Goal: Navigation & Orientation: Find specific page/section

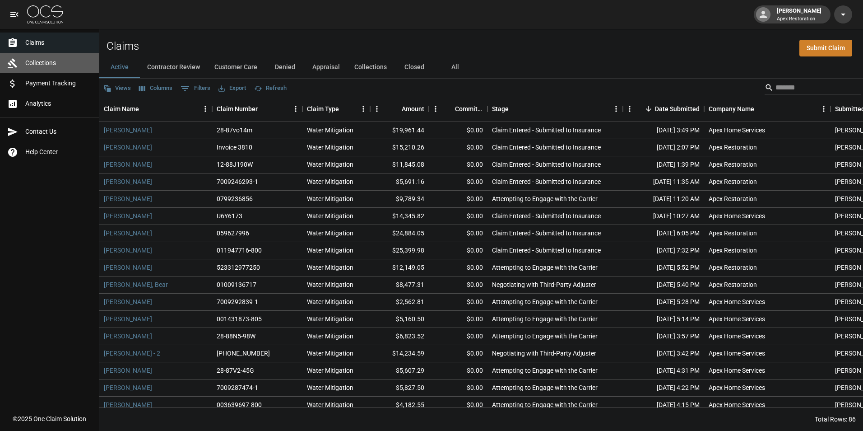
click at [36, 59] on span "Collections" at bounding box center [58, 62] width 66 height 9
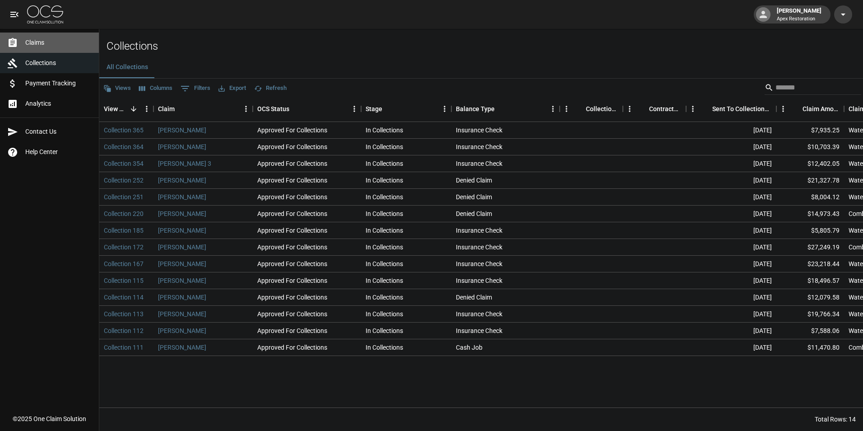
click at [38, 43] on span "Claims" at bounding box center [58, 42] width 66 height 9
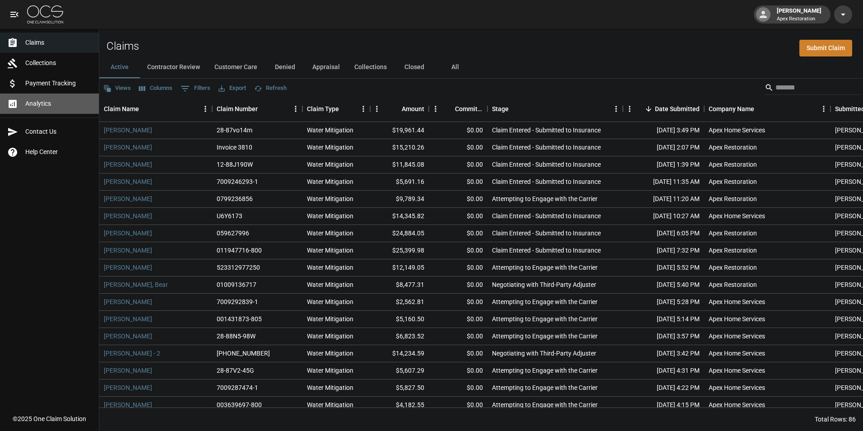
click at [28, 107] on span "Analytics" at bounding box center [58, 103] width 66 height 9
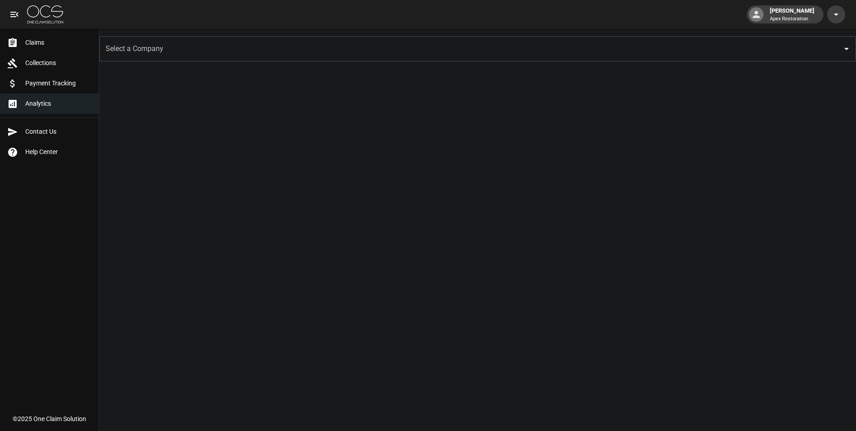
scroll to position [32, 0]
click at [36, 84] on span "Payment Tracking" at bounding box center [58, 83] width 66 height 9
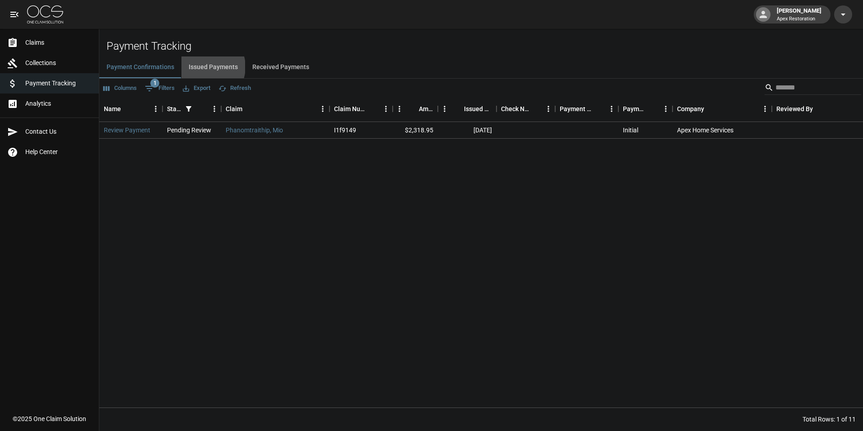
click at [205, 67] on button "Issued Payments" at bounding box center [213, 67] width 64 height 22
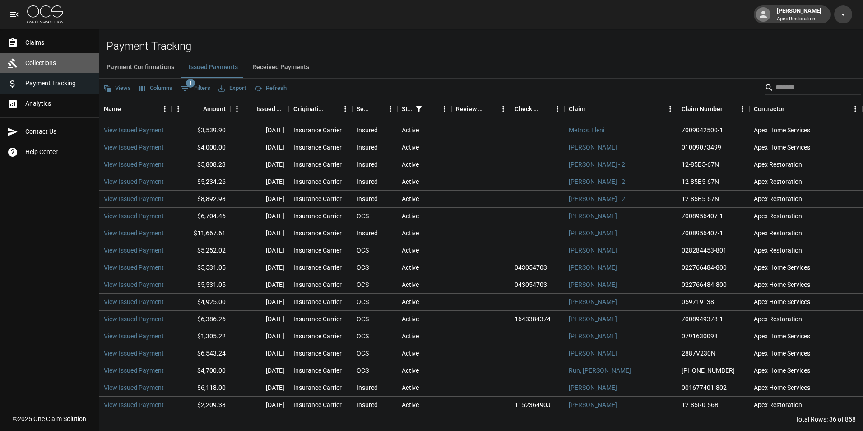
click at [42, 61] on span "Collections" at bounding box center [58, 62] width 66 height 9
